Goal: Transaction & Acquisition: Purchase product/service

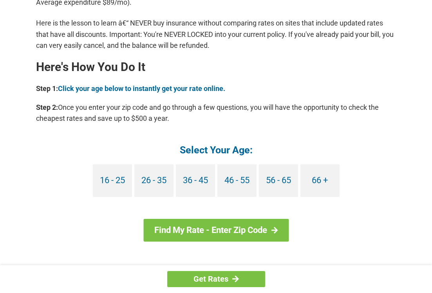
scroll to position [666, 0]
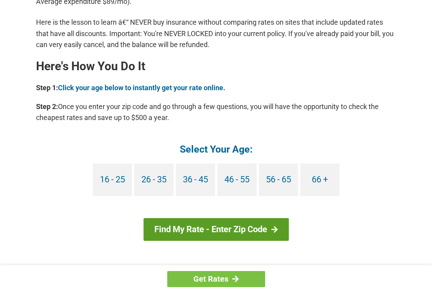
click at [225, 228] on link "Find My Rate - Enter Zip Code" at bounding box center [215, 229] width 145 height 23
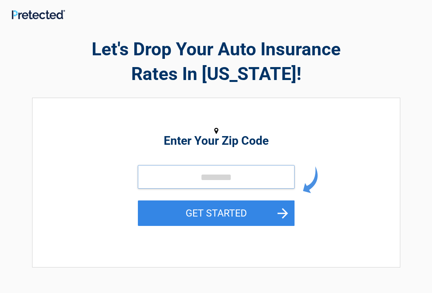
click at [218, 175] on input "tel" at bounding box center [216, 177] width 157 height 24
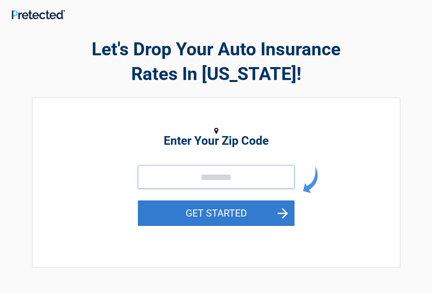
type input "*****"
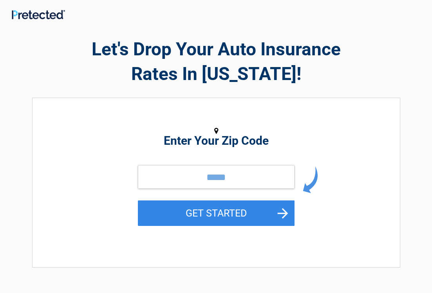
click at [206, 212] on button "GET STARTED" at bounding box center [216, 212] width 157 height 25
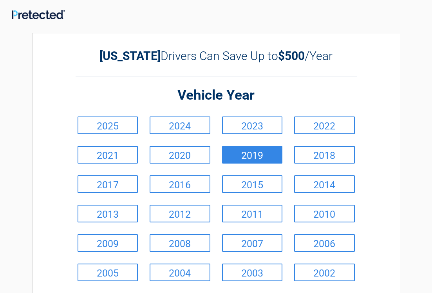
click at [253, 155] on link "2019" at bounding box center [252, 155] width 61 height 18
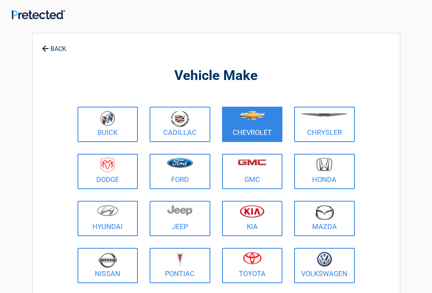
click at [244, 129] on link "Chevrolet" at bounding box center [252, 124] width 61 height 35
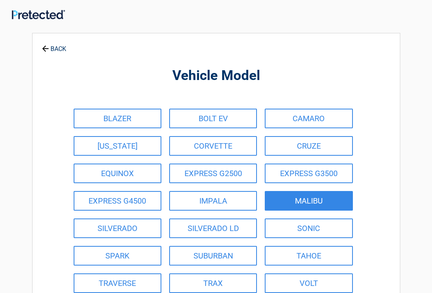
click at [296, 195] on link "MALIBU" at bounding box center [309, 201] width 88 height 20
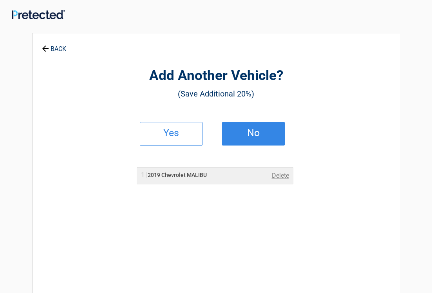
click at [250, 130] on h2 "No" at bounding box center [253, 132] width 46 height 5
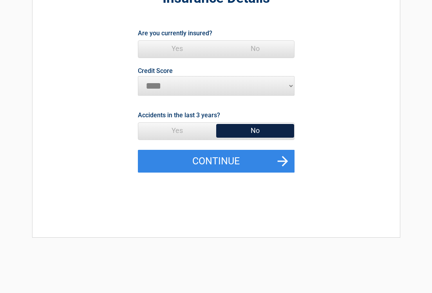
scroll to position [78, 0]
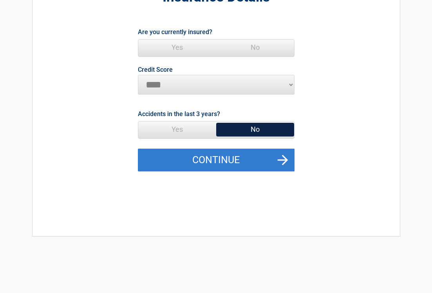
click at [215, 158] on button "Continue" at bounding box center [216, 159] width 157 height 23
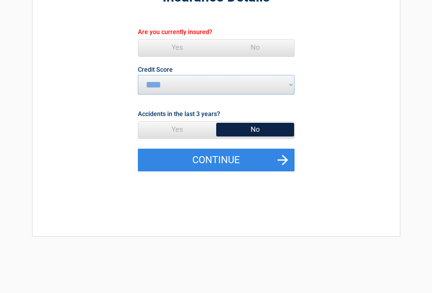
click at [179, 48] on span "Yes" at bounding box center [177, 48] width 78 height 16
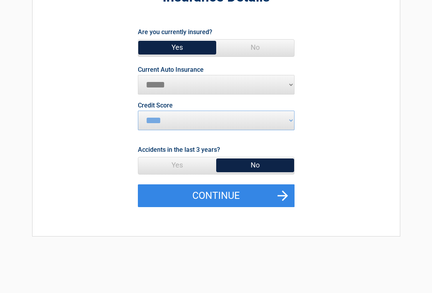
click at [251, 165] on span "No" at bounding box center [255, 165] width 78 height 16
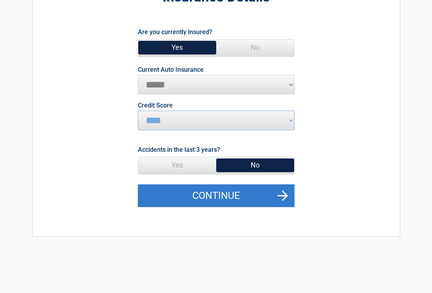
click at [241, 195] on button "Continue" at bounding box center [216, 195] width 157 height 23
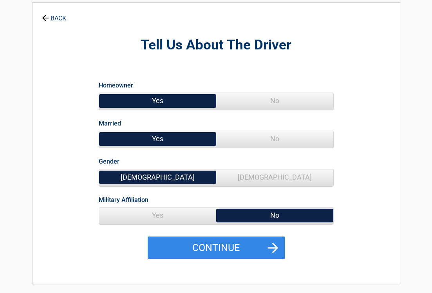
scroll to position [0, 0]
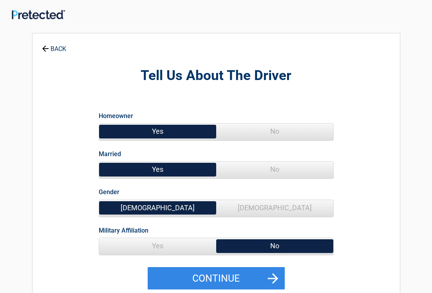
click at [180, 132] on span "Yes" at bounding box center [157, 131] width 117 height 16
click at [167, 170] on span "Yes" at bounding box center [157, 169] width 117 height 16
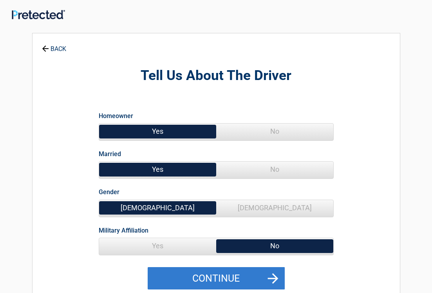
click at [233, 278] on button "Continue" at bounding box center [216, 278] width 137 height 23
